Goal: Navigation & Orientation: Find specific page/section

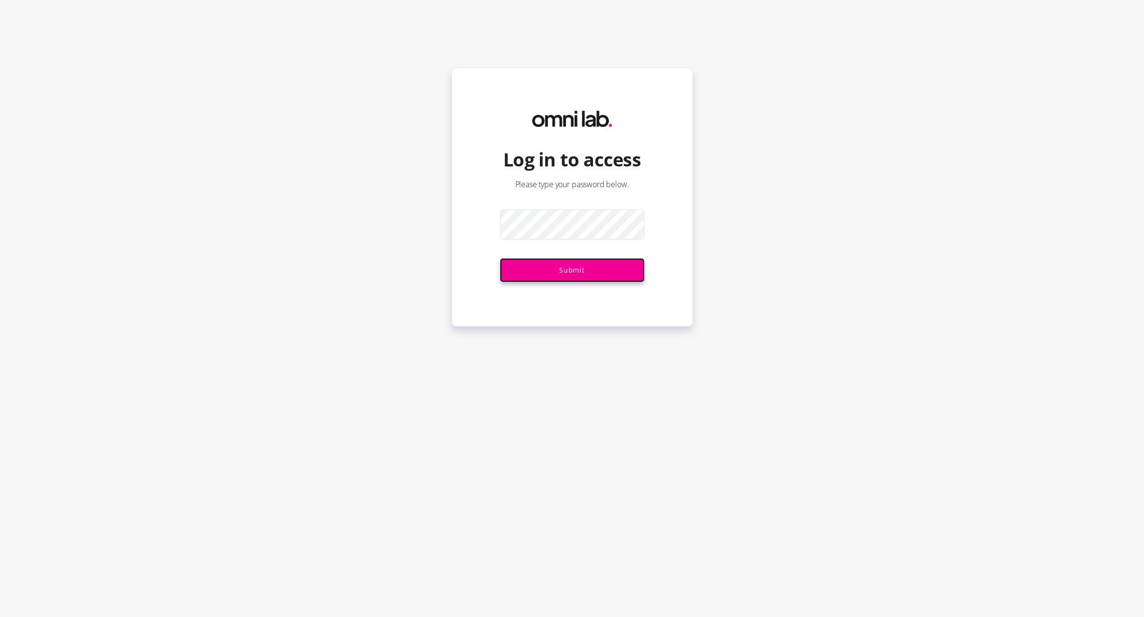
click at [606, 265] on input "Submit" at bounding box center [572, 270] width 144 height 23
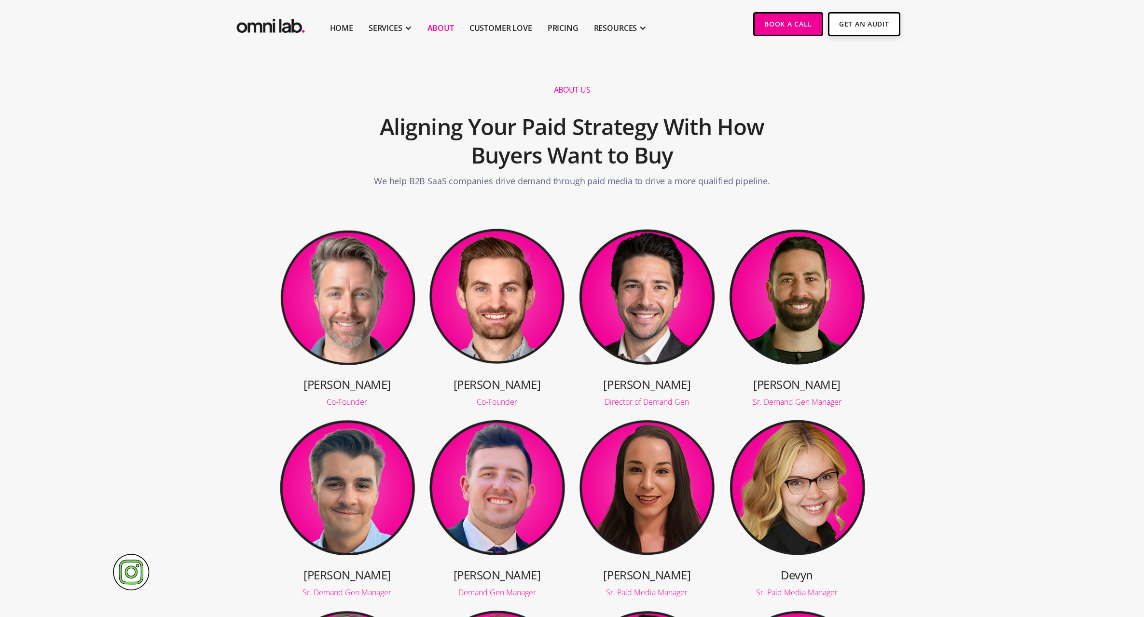
click at [284, 27] on img "home" at bounding box center [270, 24] width 72 height 24
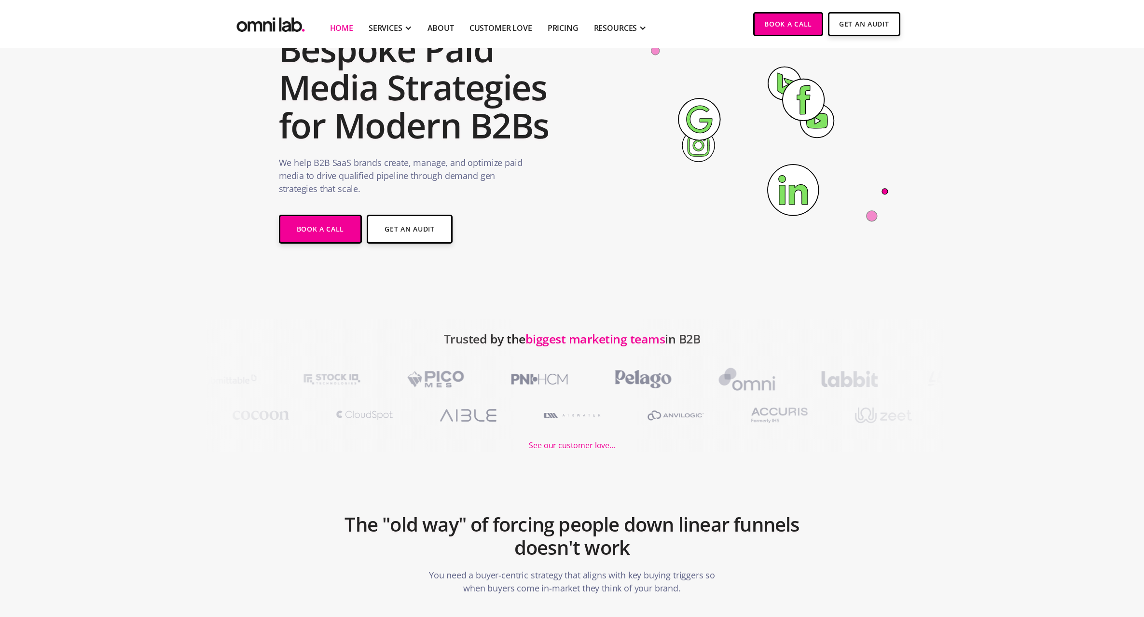
scroll to position [98, 0]
